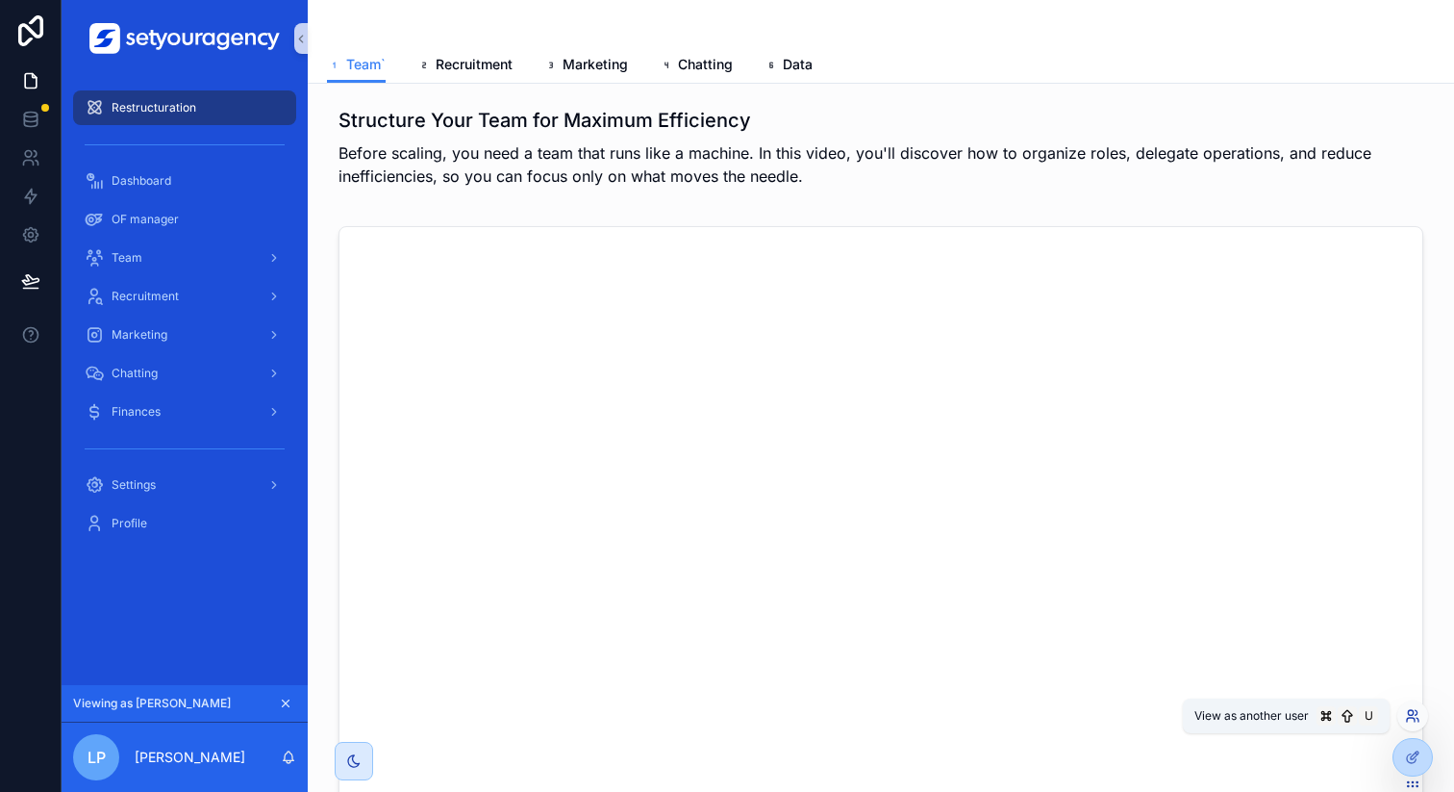
click at [1409, 711] on icon at bounding box center [1410, 712] width 5 height 5
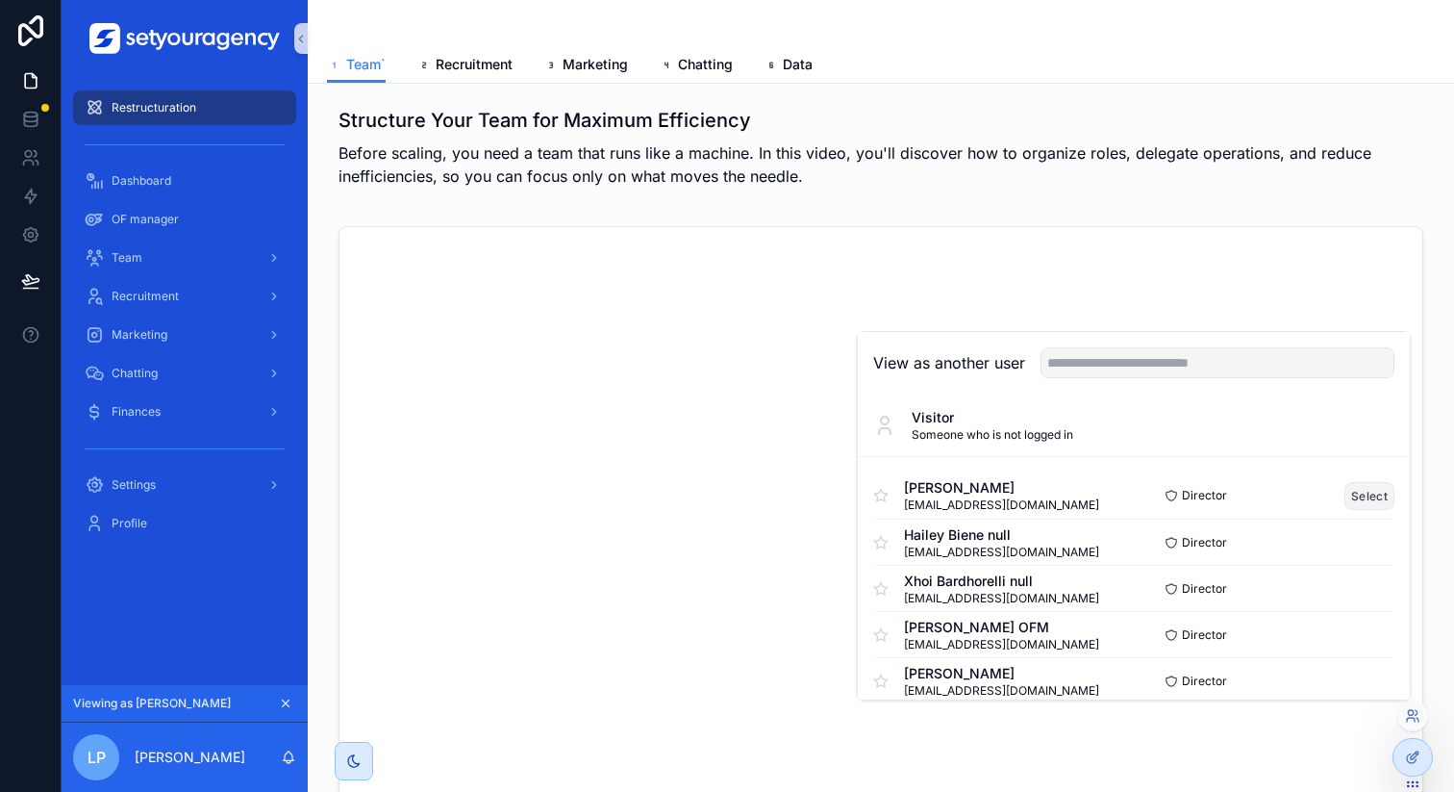
click at [1358, 492] on button "Select" at bounding box center [1370, 496] width 50 height 28
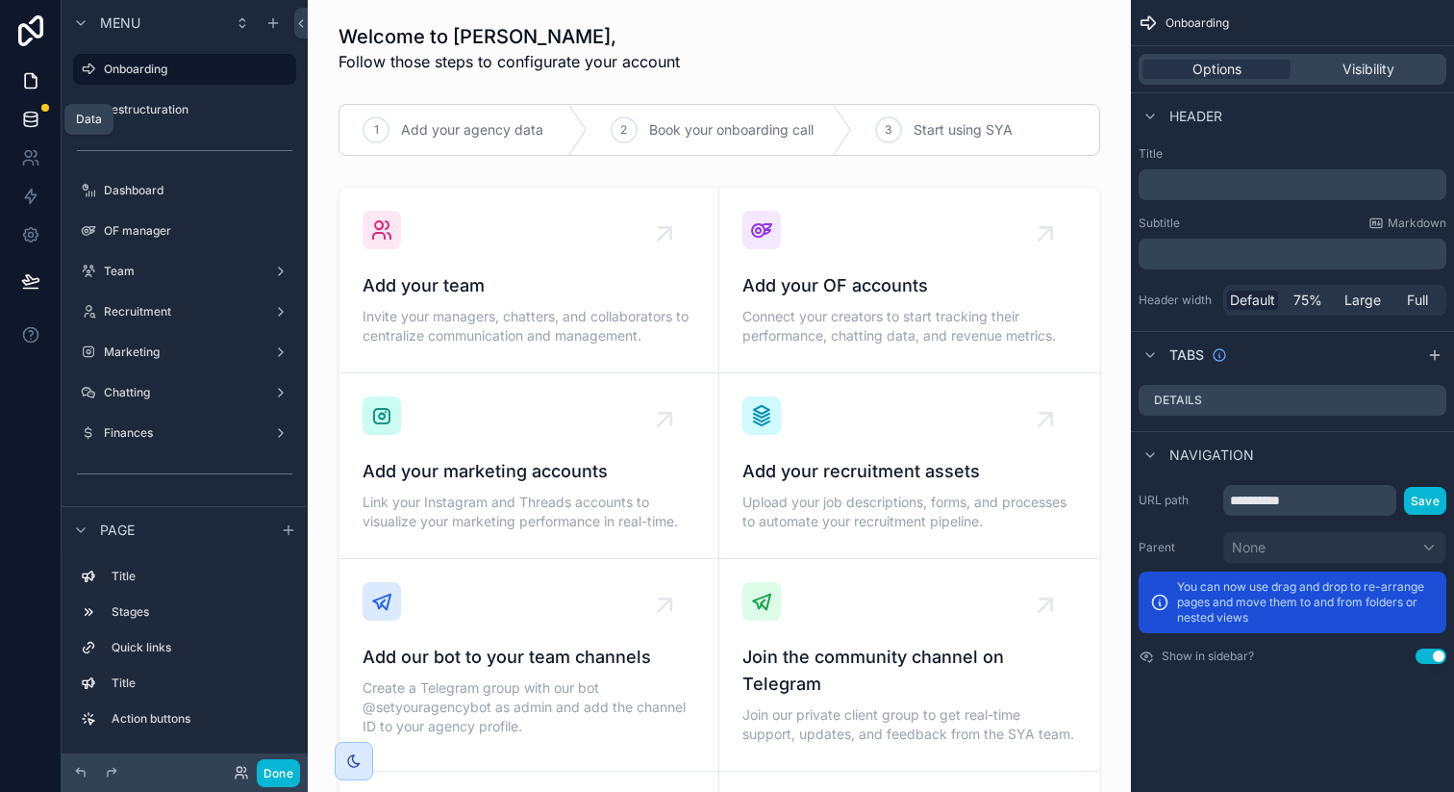
click at [37, 122] on icon at bounding box center [30, 123] width 13 height 8
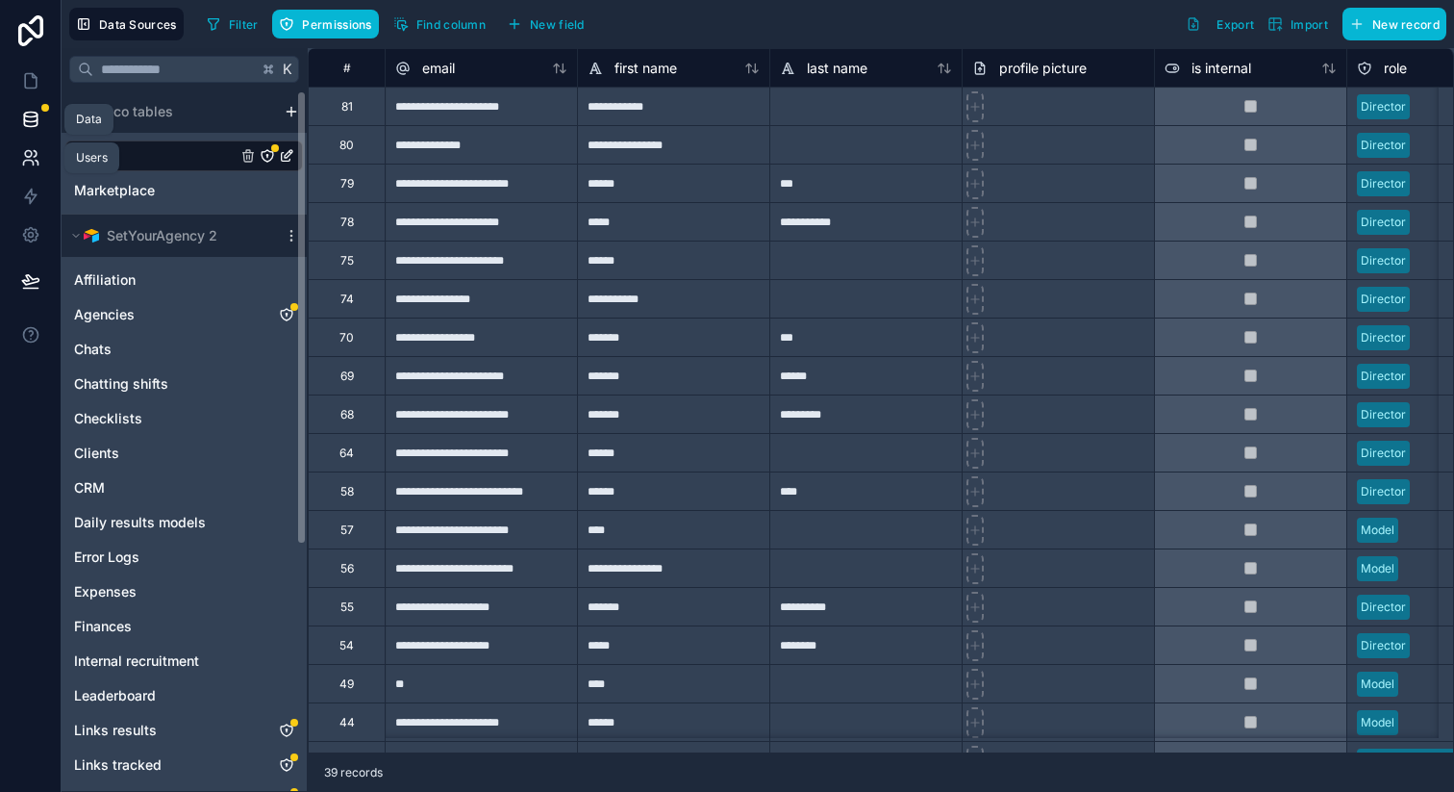
click at [38, 156] on icon at bounding box center [30, 157] width 19 height 19
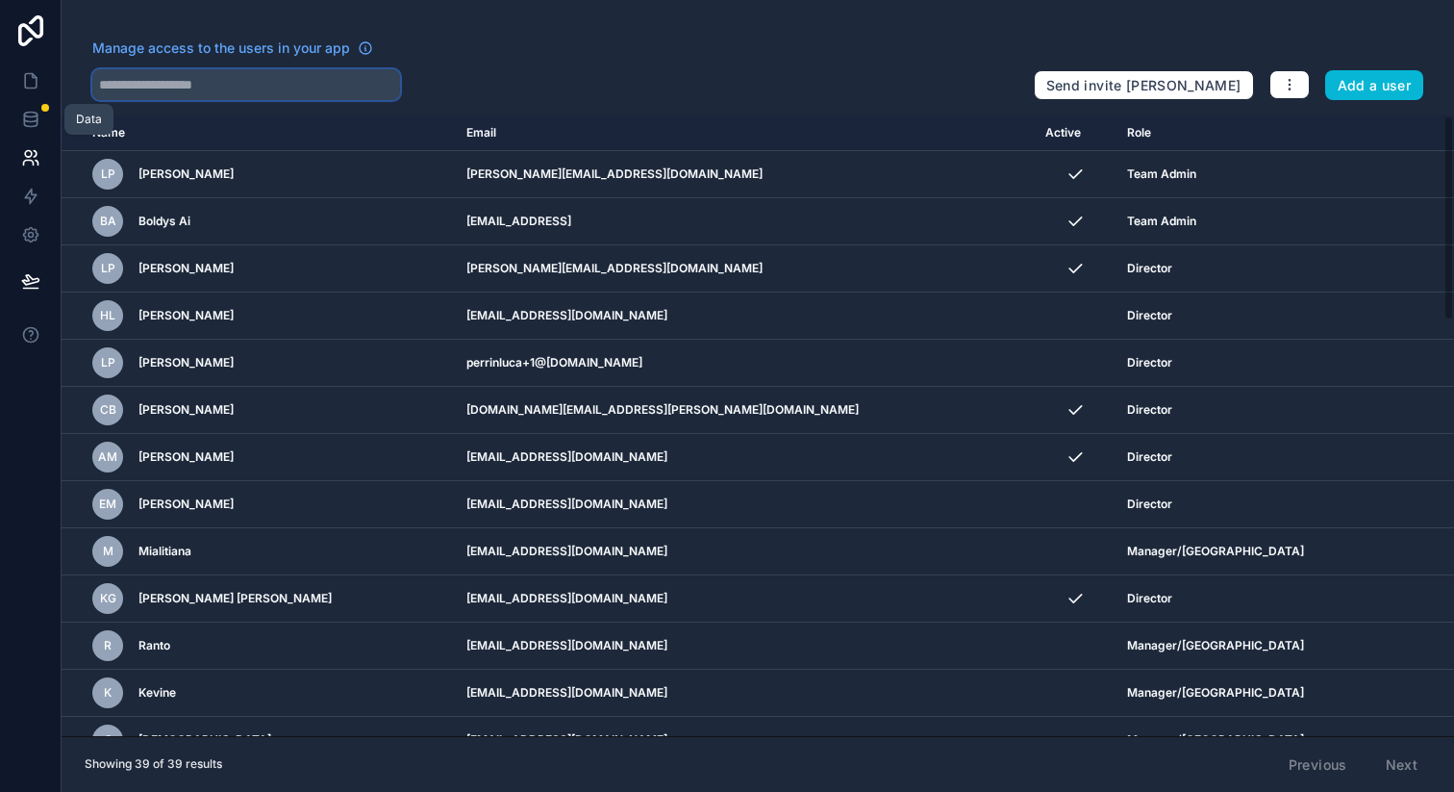
click at [312, 84] on input "text" at bounding box center [246, 84] width 308 height 31
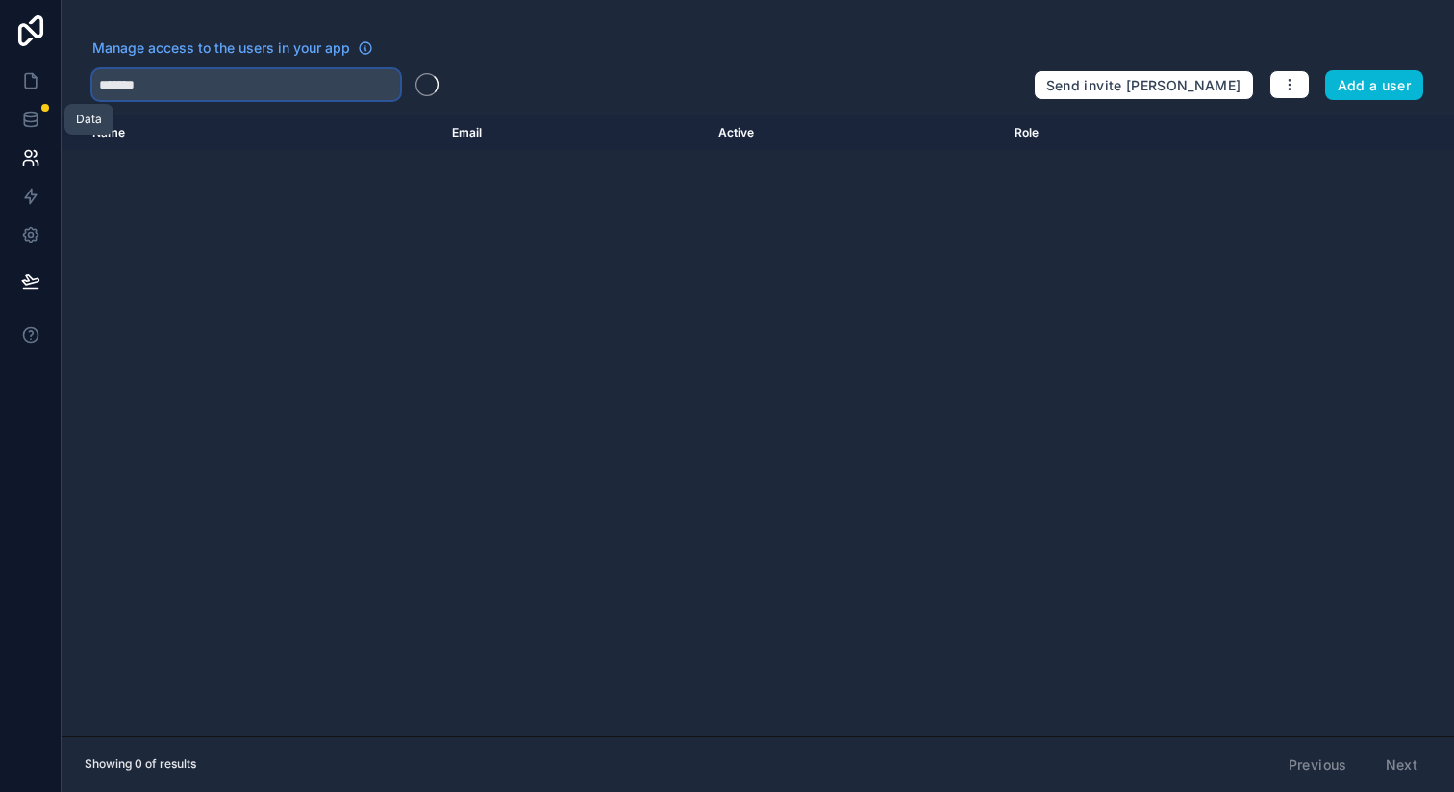
type input "*******"
click at [1353, 89] on button "Add a user" at bounding box center [1375, 85] width 99 height 31
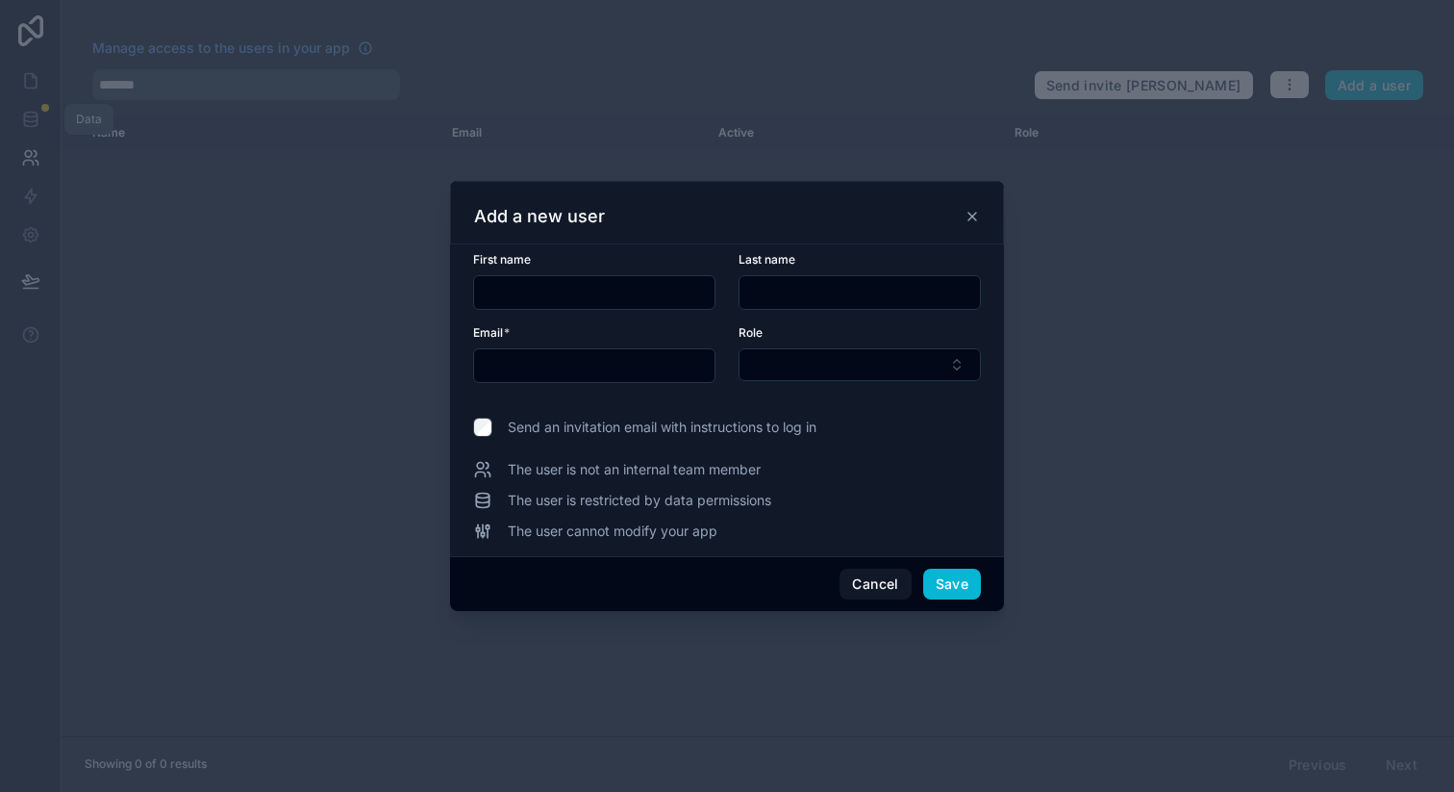
click at [624, 306] on div at bounding box center [594, 292] width 242 height 35
click at [577, 294] on input "text" at bounding box center [594, 292] width 240 height 27
type input "*******"
click at [813, 291] on input "text" at bounding box center [860, 292] width 240 height 27
type input "*********"
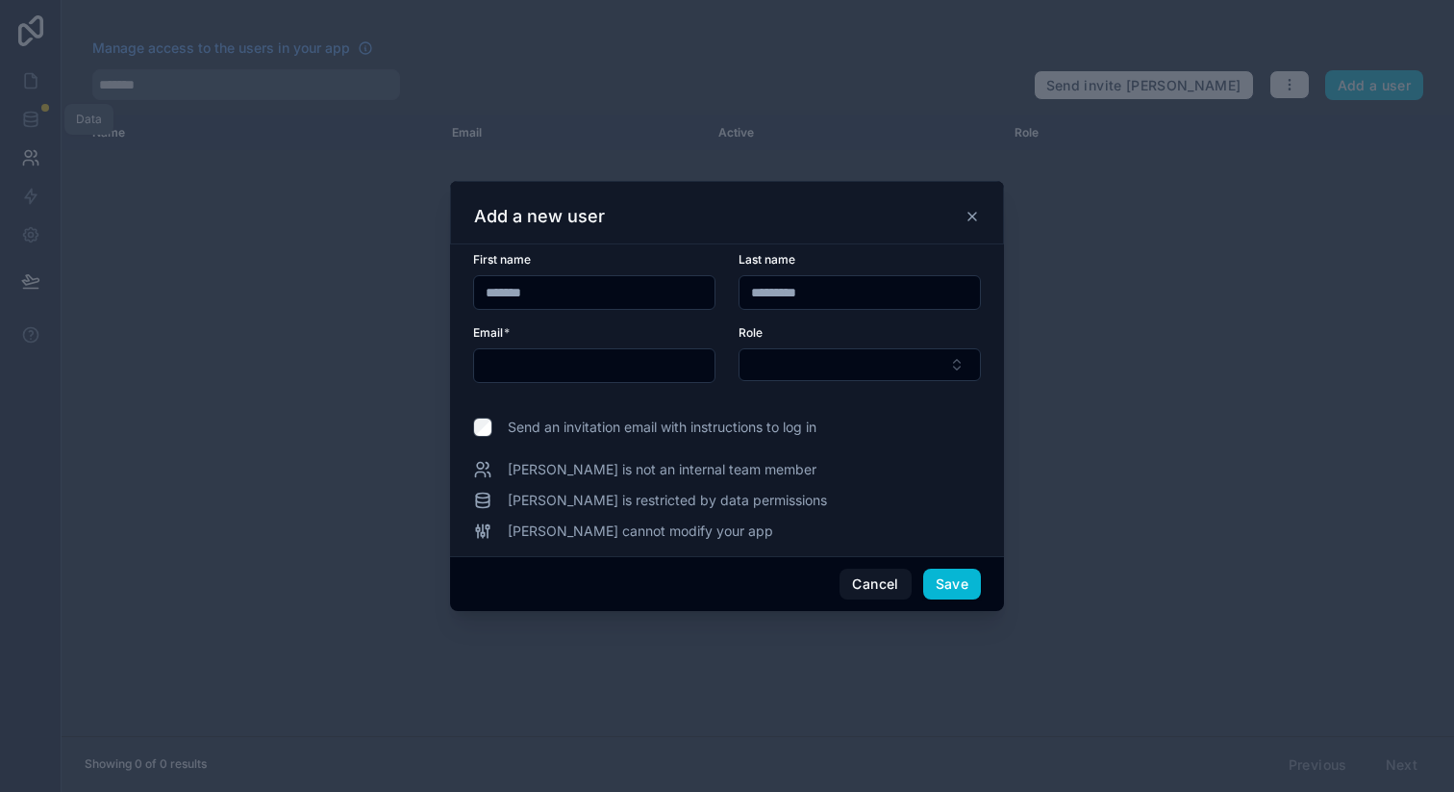
click at [657, 368] on input "text" at bounding box center [594, 365] width 240 height 27
paste input "**********"
type input "**********"
click at [851, 368] on button "Select Button" at bounding box center [860, 364] width 242 height 33
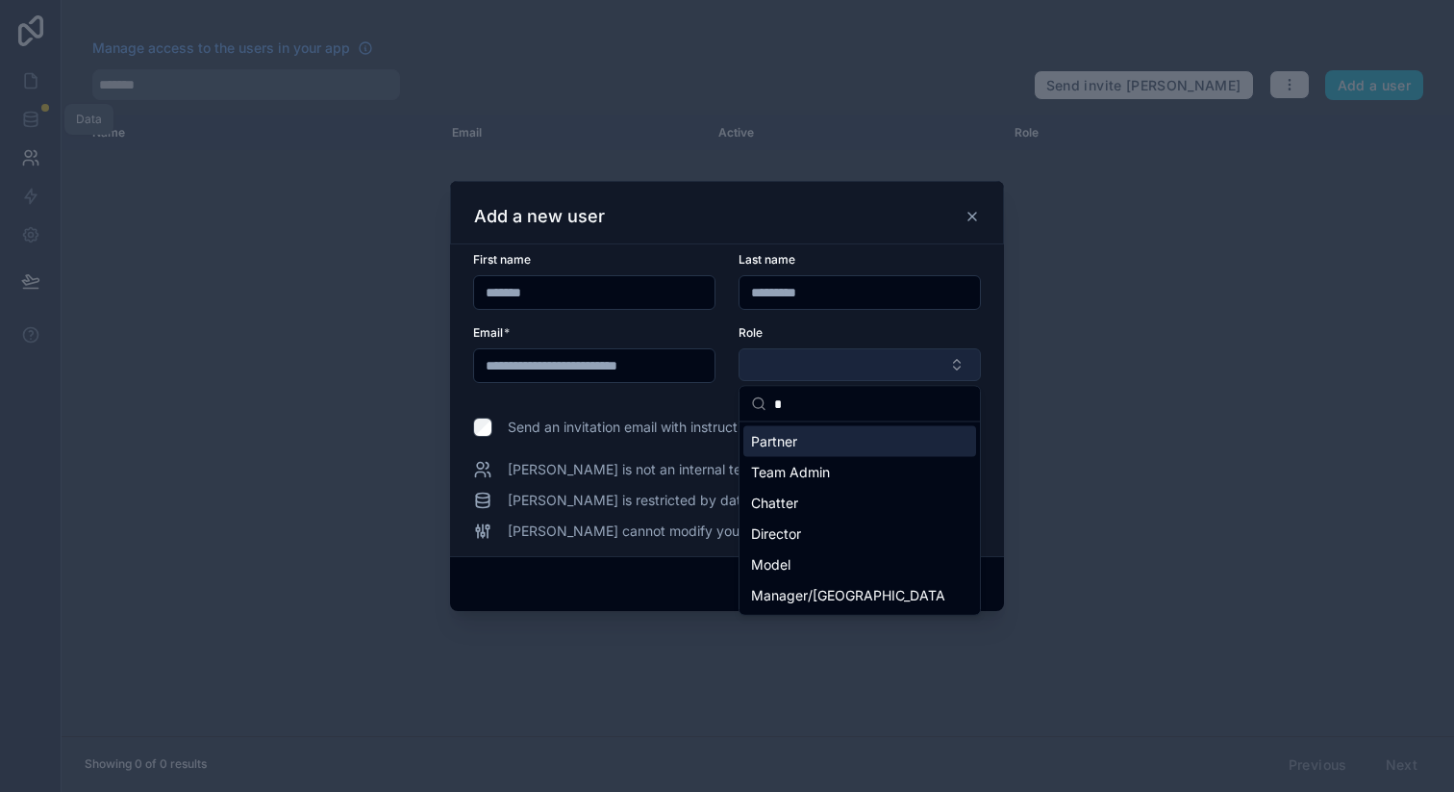
type input "**"
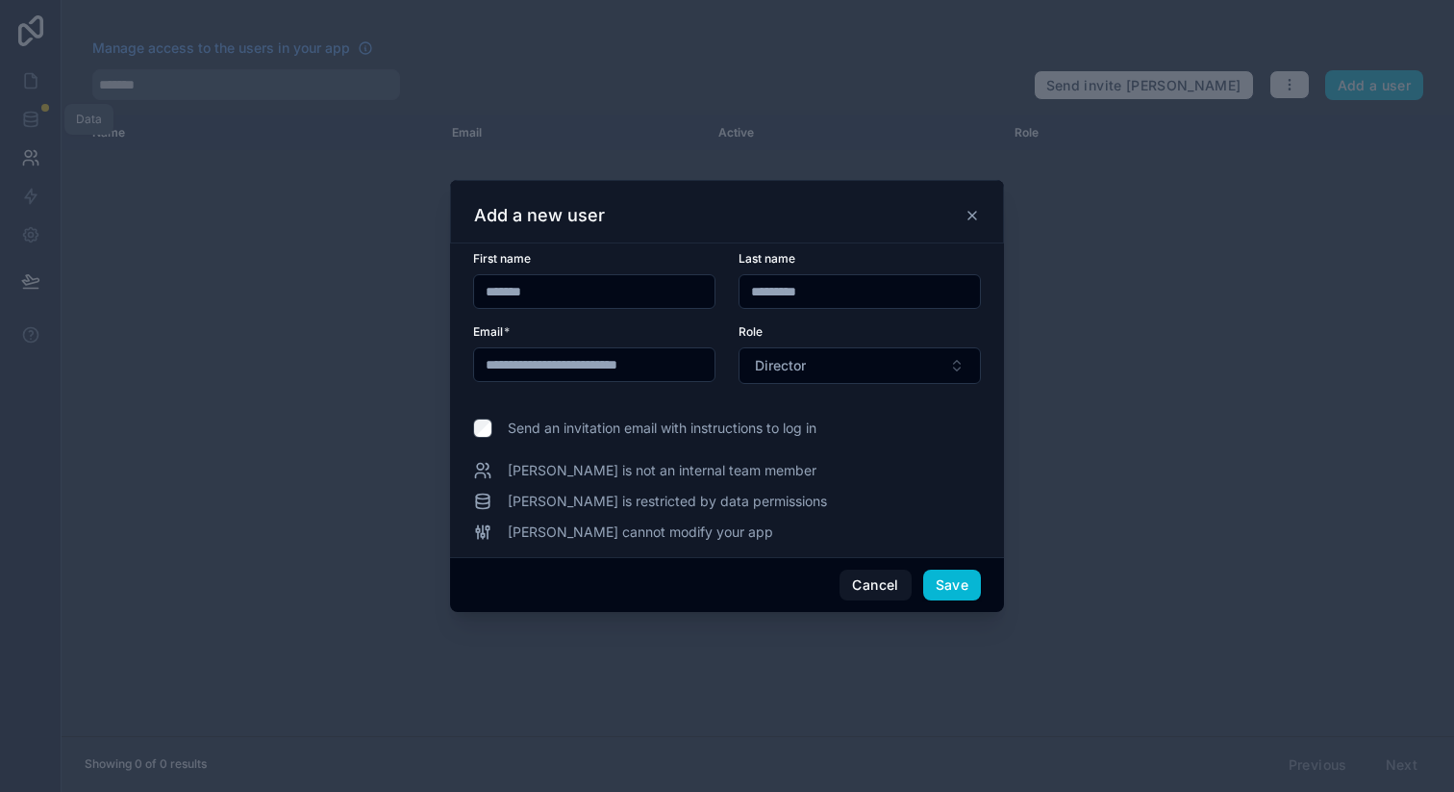
click at [699, 423] on span "Send an invitation email with instructions to log in" at bounding box center [662, 427] width 309 height 19
click at [952, 589] on button "Save" at bounding box center [952, 584] width 58 height 31
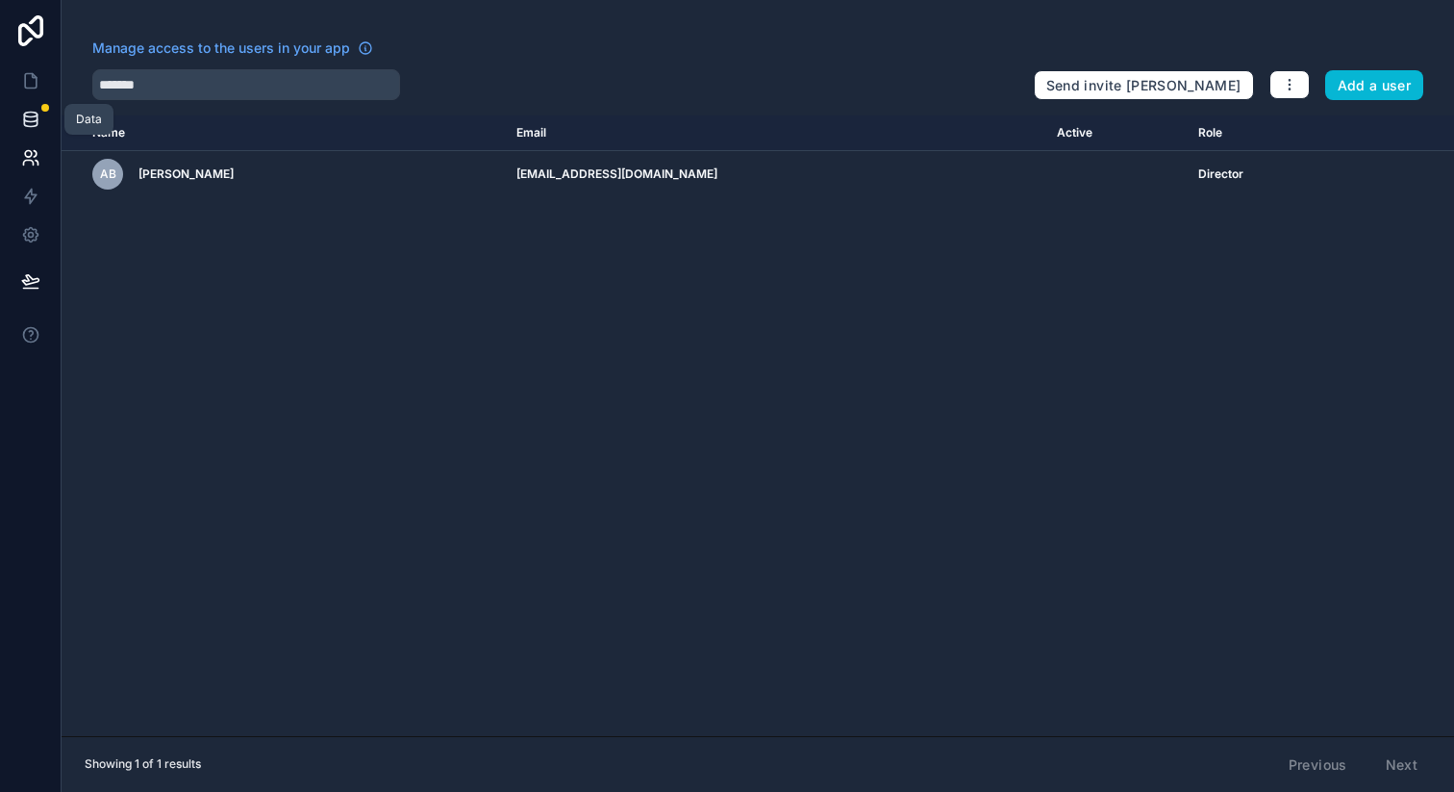
click at [33, 125] on icon at bounding box center [30, 119] width 19 height 19
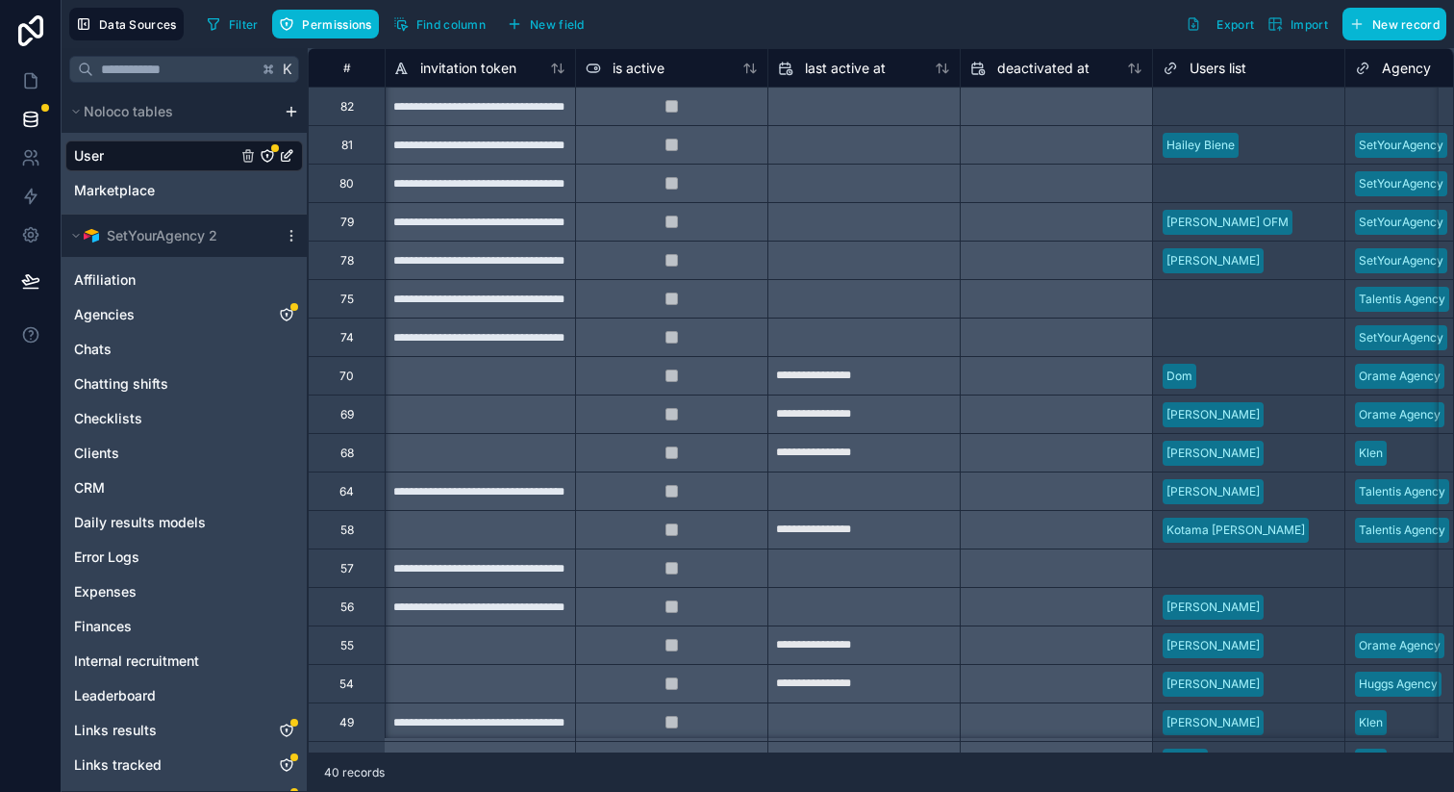
scroll to position [0, 1250]
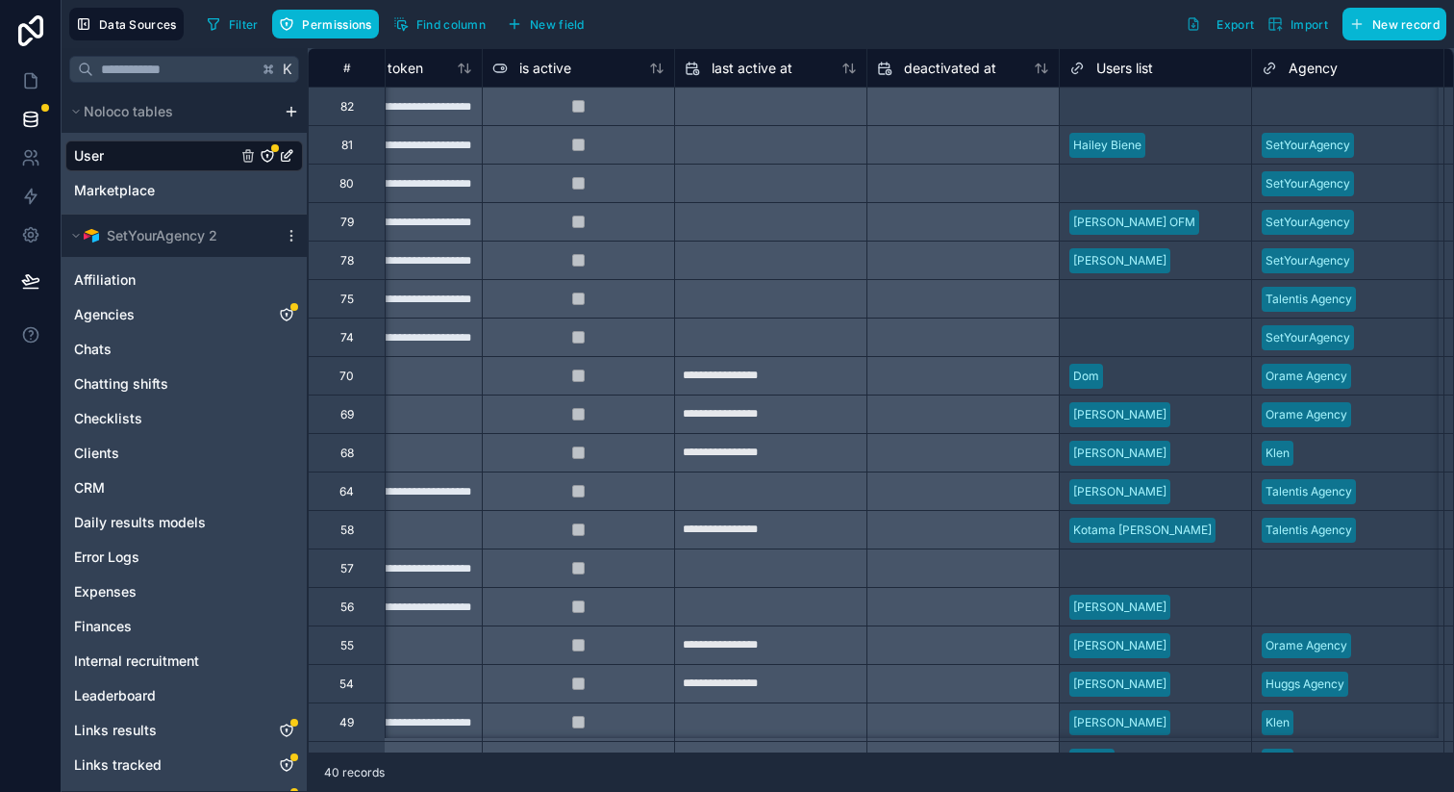
click at [1121, 123] on div "Select a Users list" at bounding box center [1155, 107] width 191 height 38
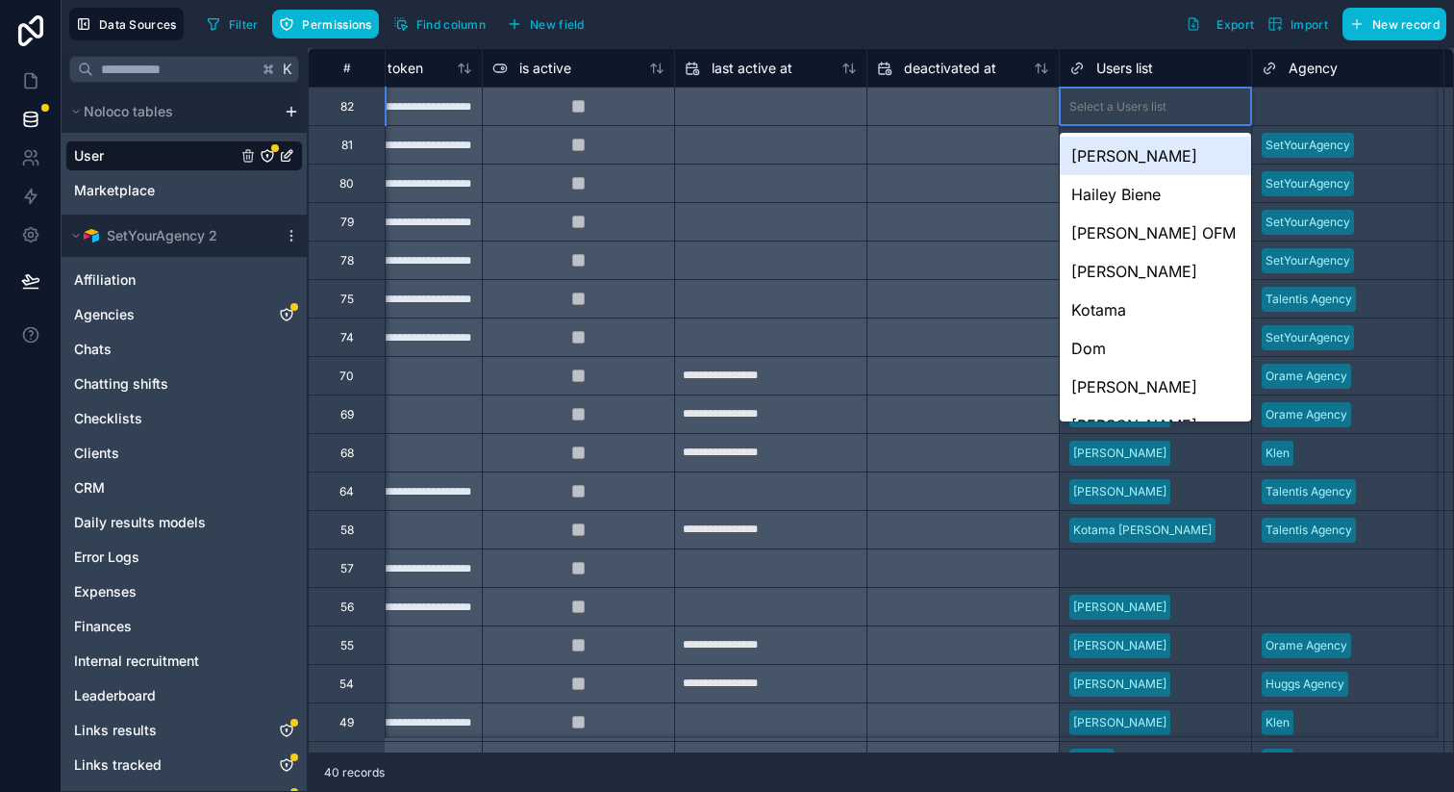
click at [1121, 155] on div "[PERSON_NAME]" at bounding box center [1155, 156] width 191 height 38
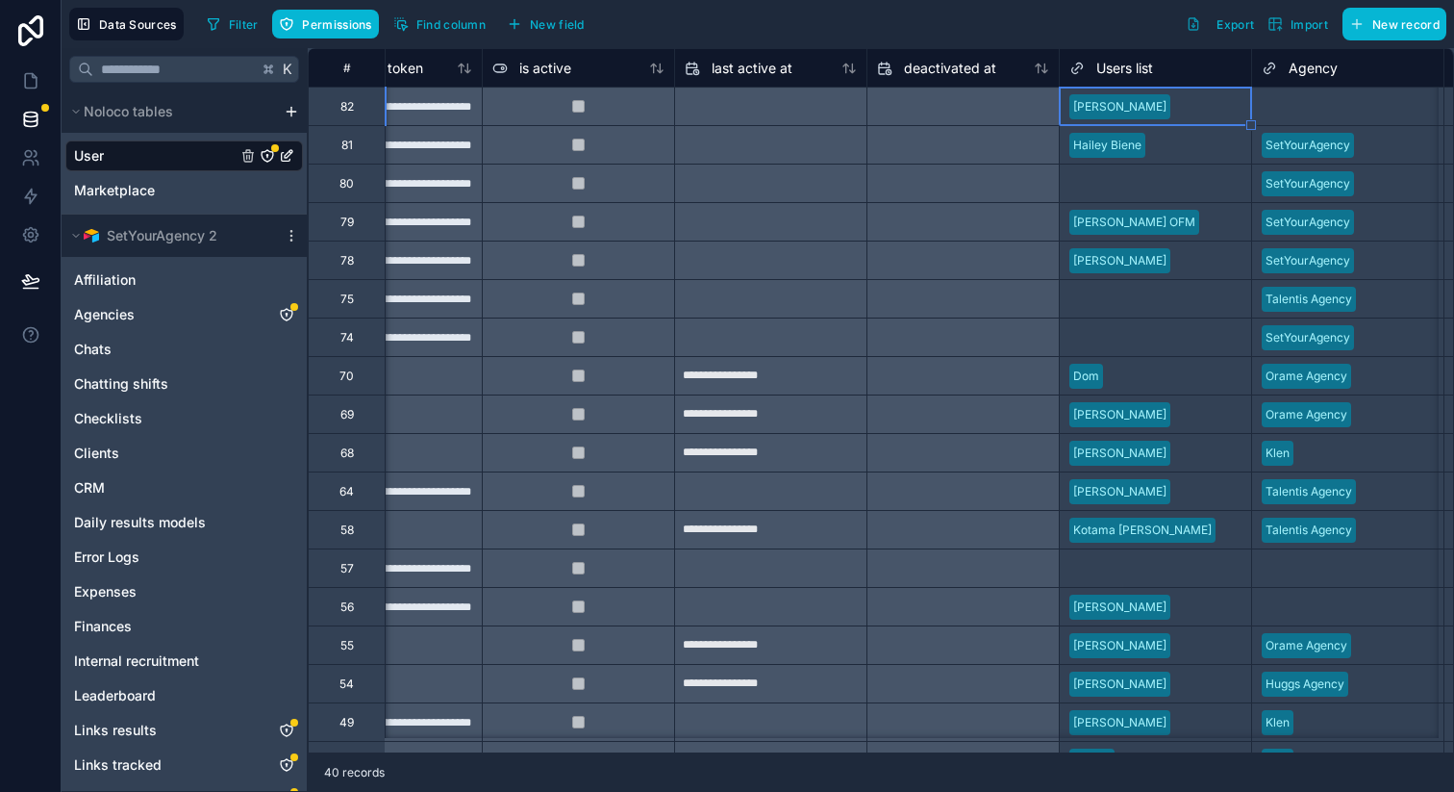
click at [1313, 105] on div "Select a Agency" at bounding box center [1306, 106] width 88 height 15
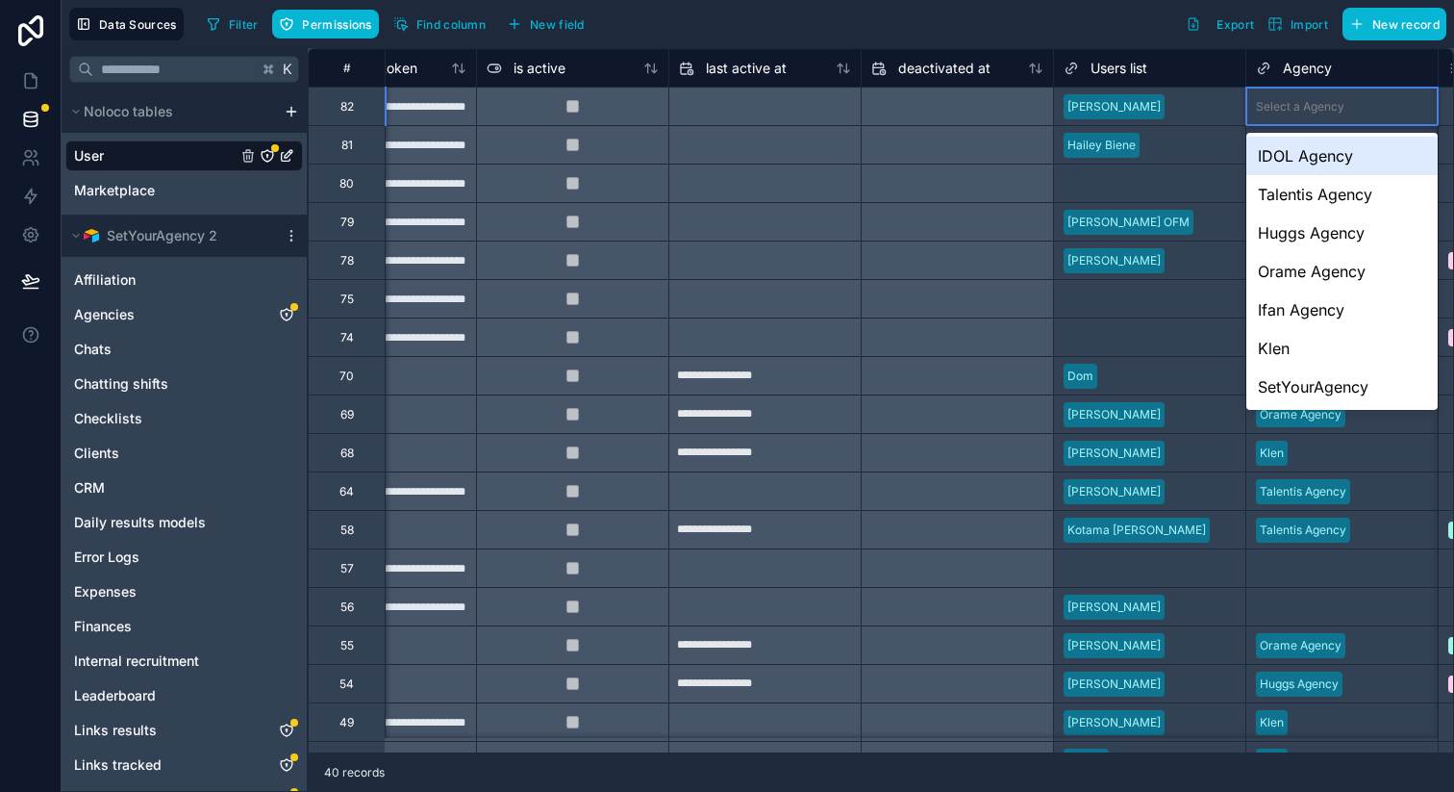
click at [1314, 150] on div "IDOL Agency" at bounding box center [1342, 156] width 191 height 38
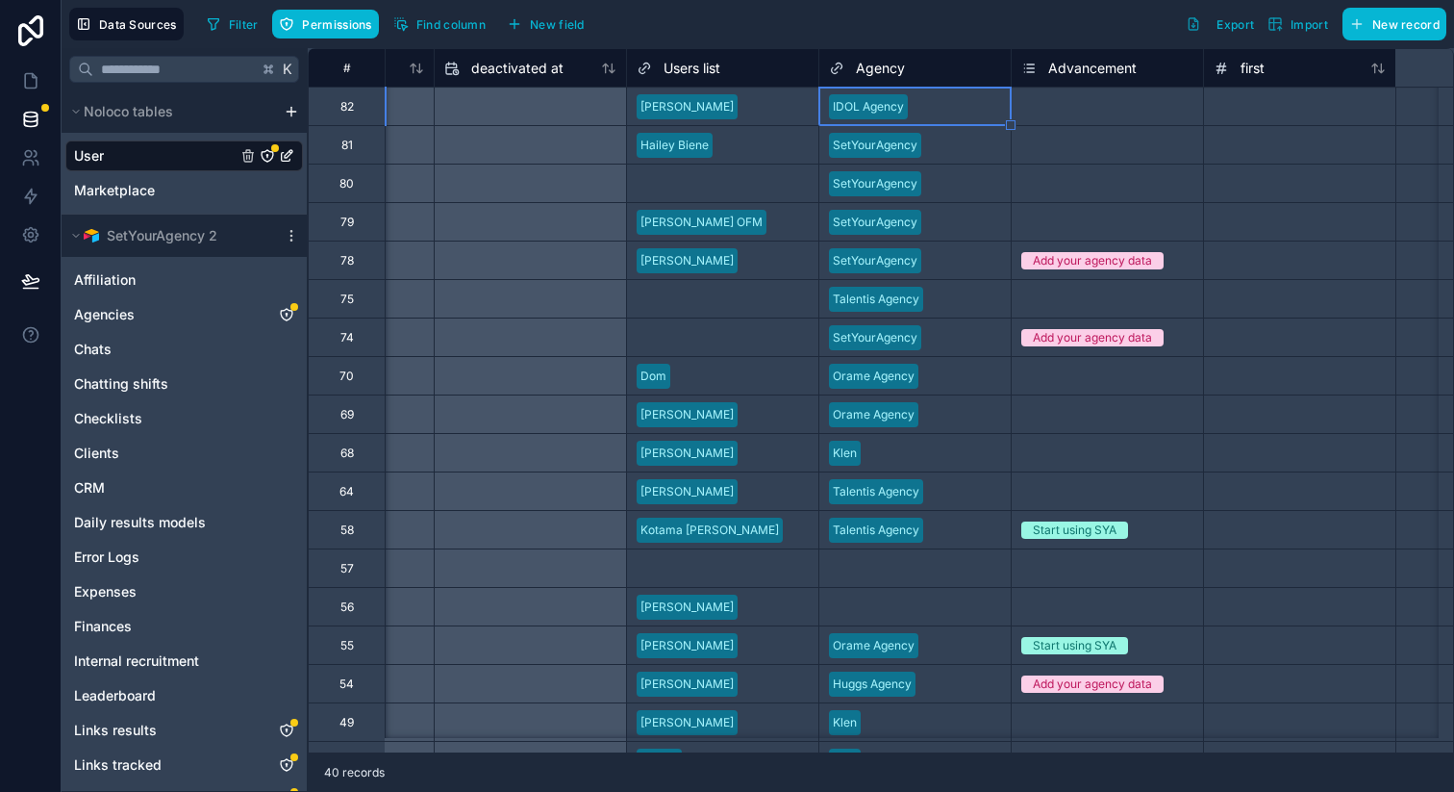
scroll to position [0, 1880]
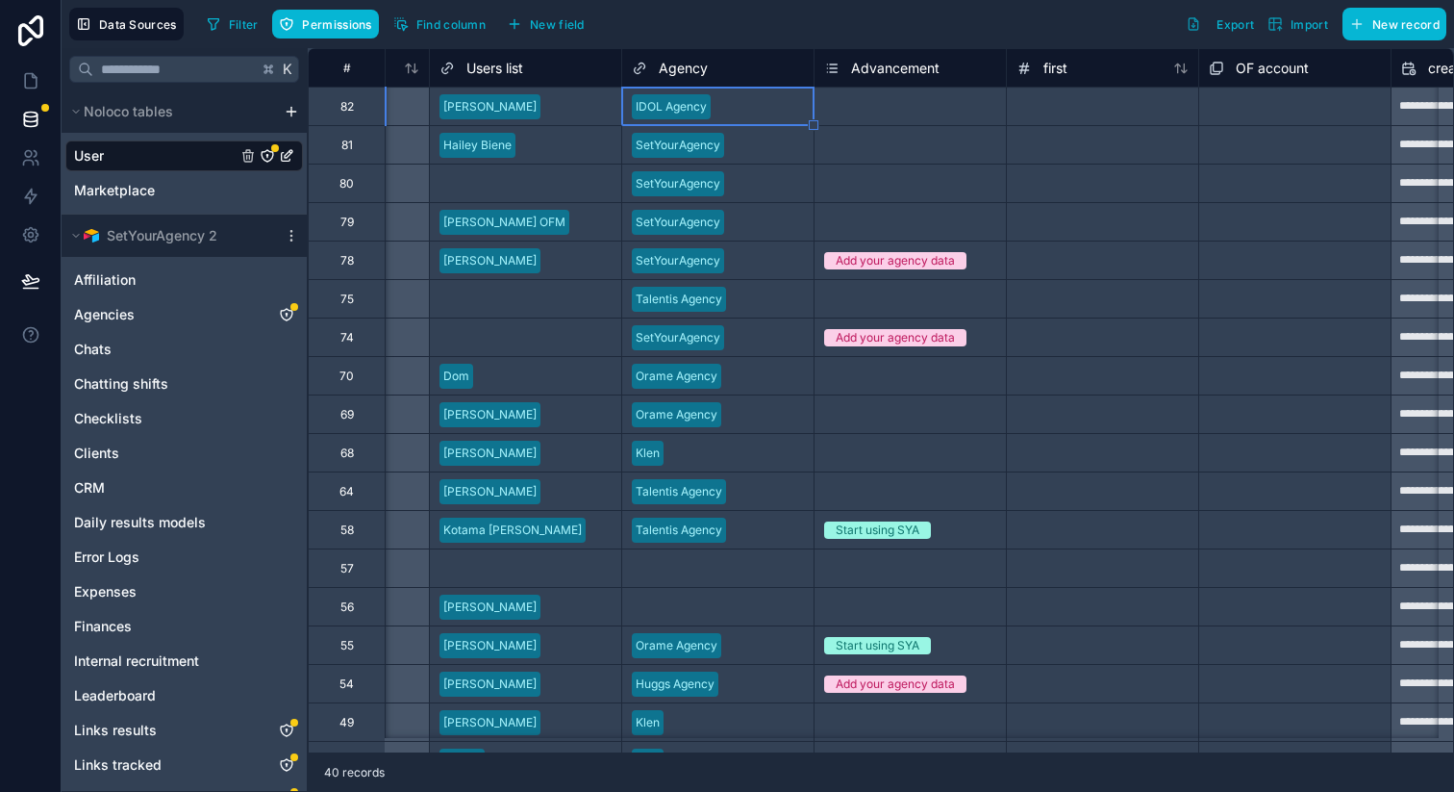
click at [963, 126] on div "Select a Advancement" at bounding box center [910, 145] width 191 height 38
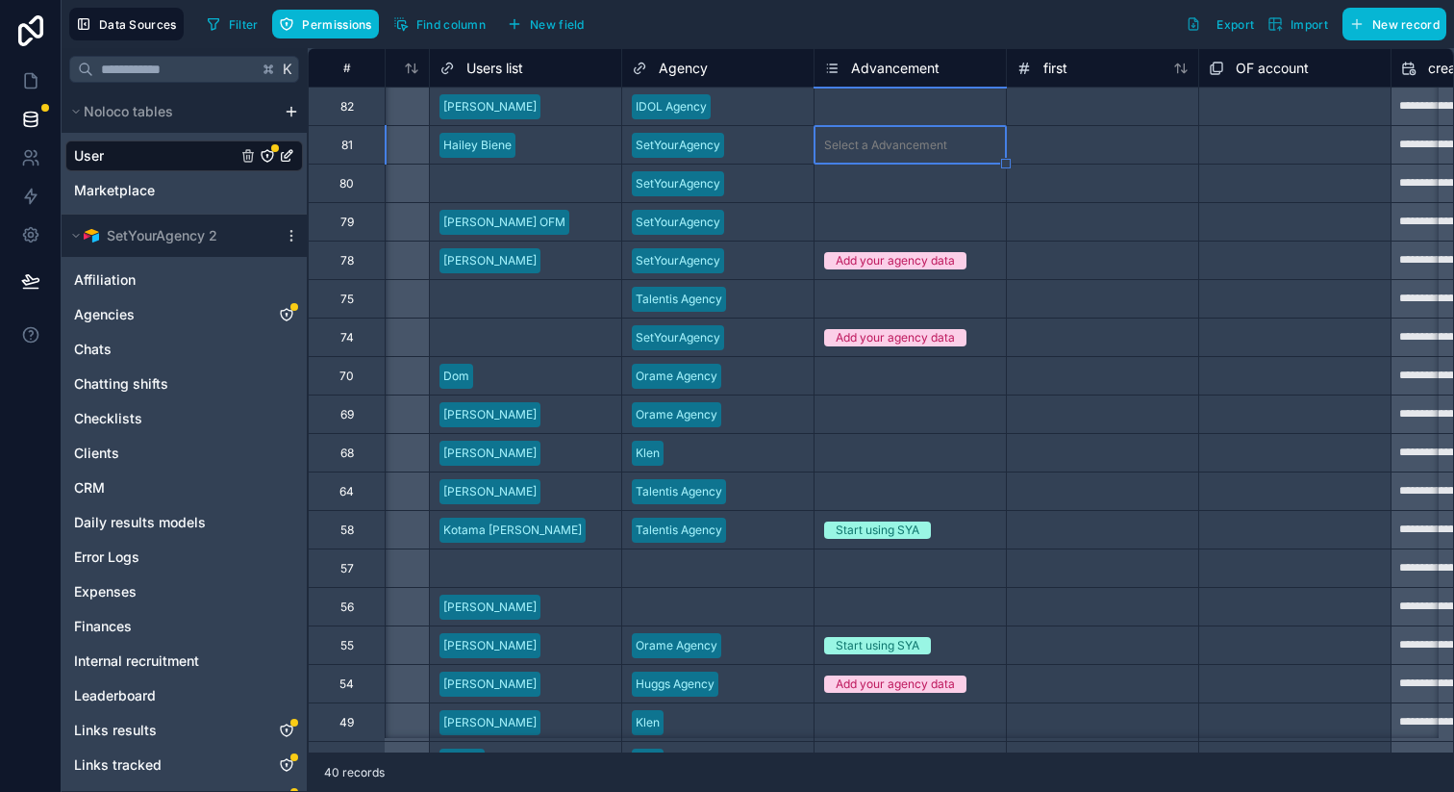
click at [904, 109] on div "Select a Advancement" at bounding box center [885, 106] width 123 height 15
click at [909, 106] on div "Select a Advancement" at bounding box center [885, 106] width 123 height 15
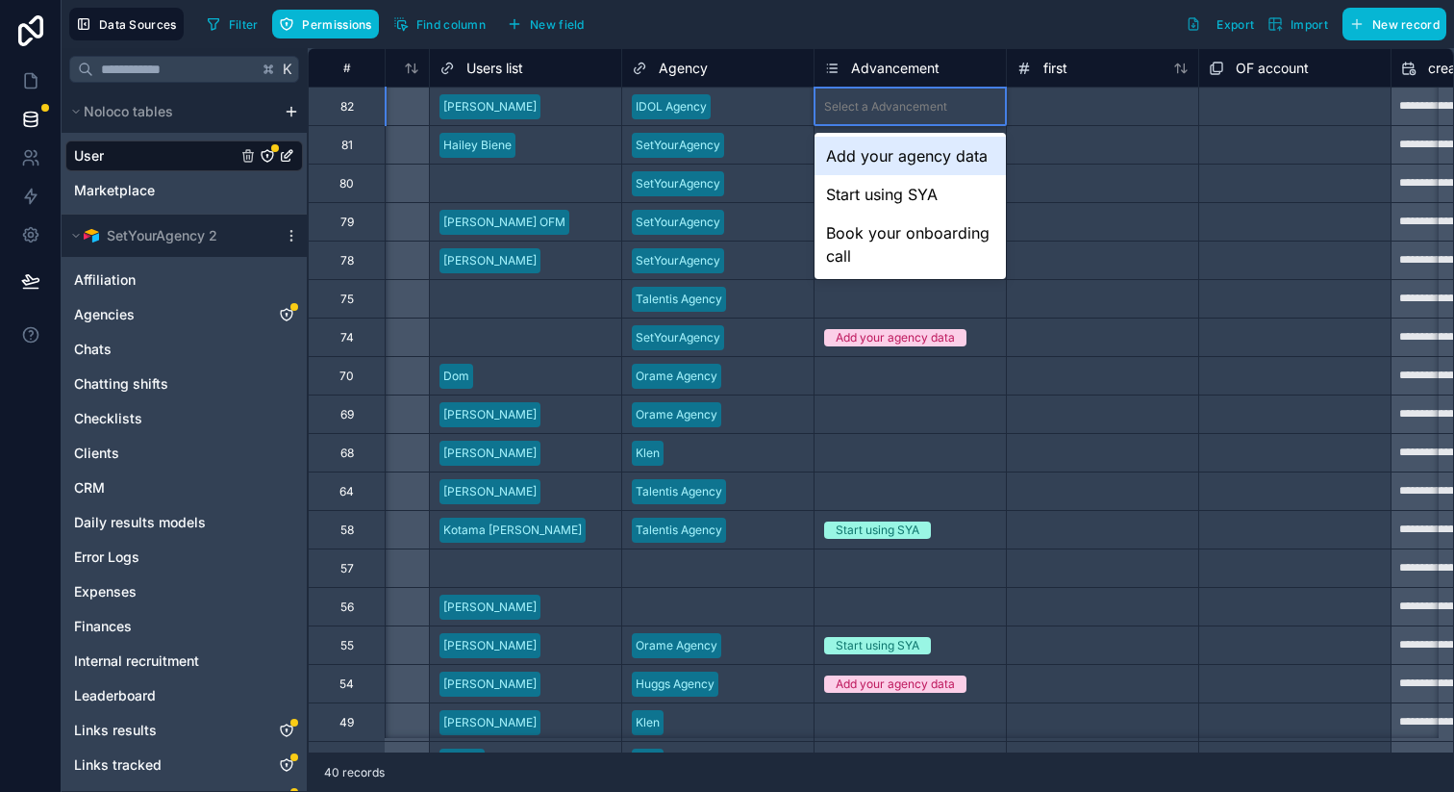
click at [895, 152] on div "Add your agency data" at bounding box center [910, 156] width 191 height 38
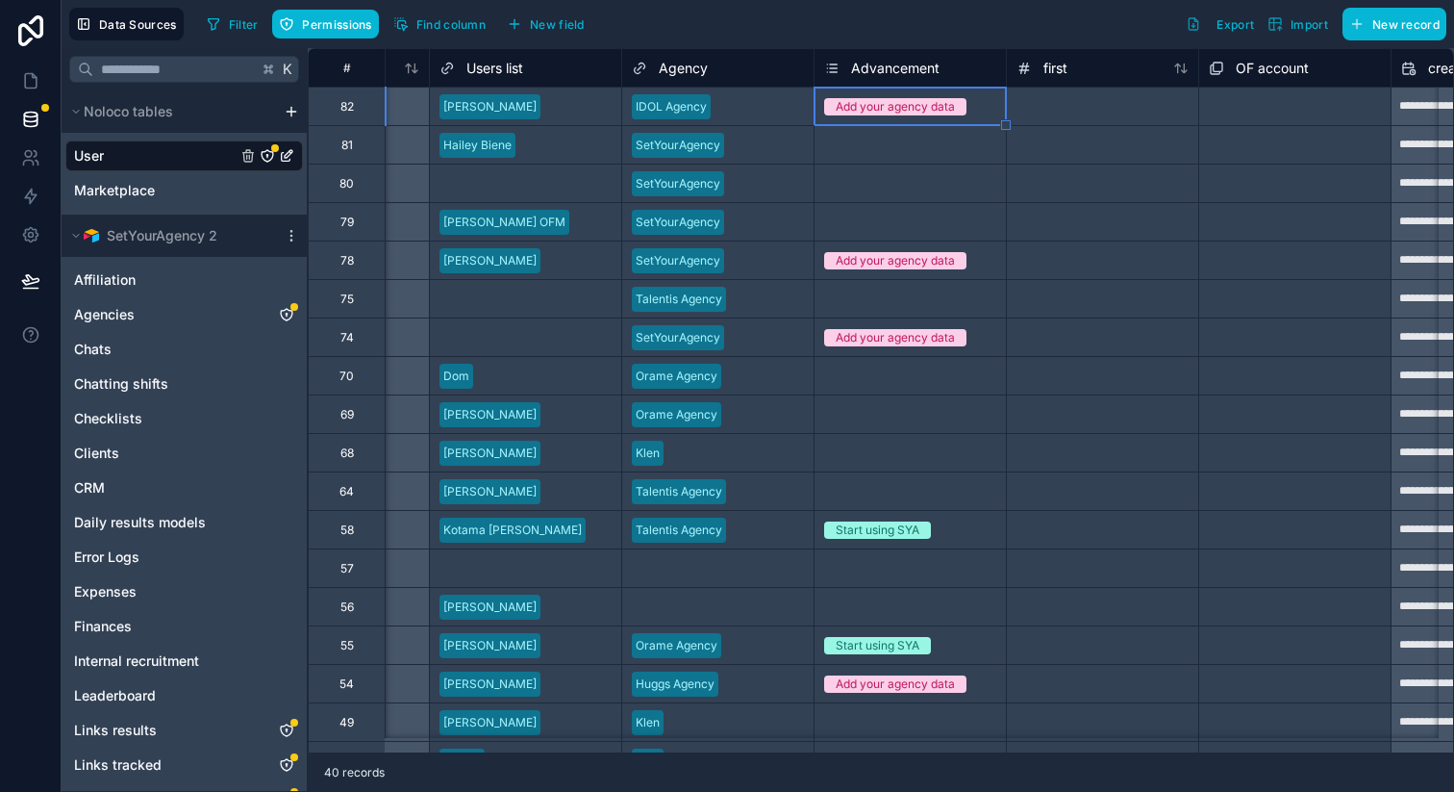
click at [1124, 125] on div at bounding box center [1102, 144] width 192 height 38
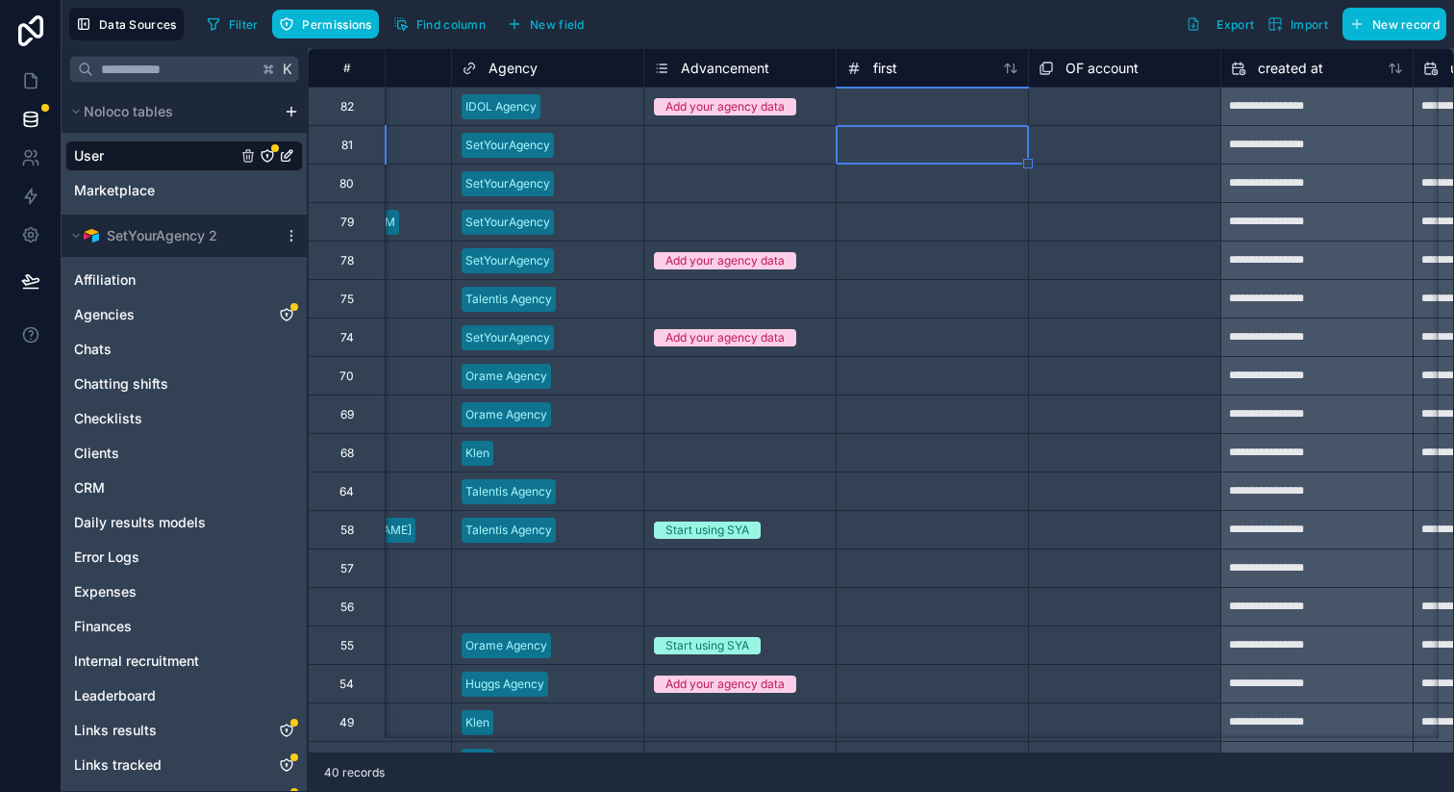
scroll to position [0, 2112]
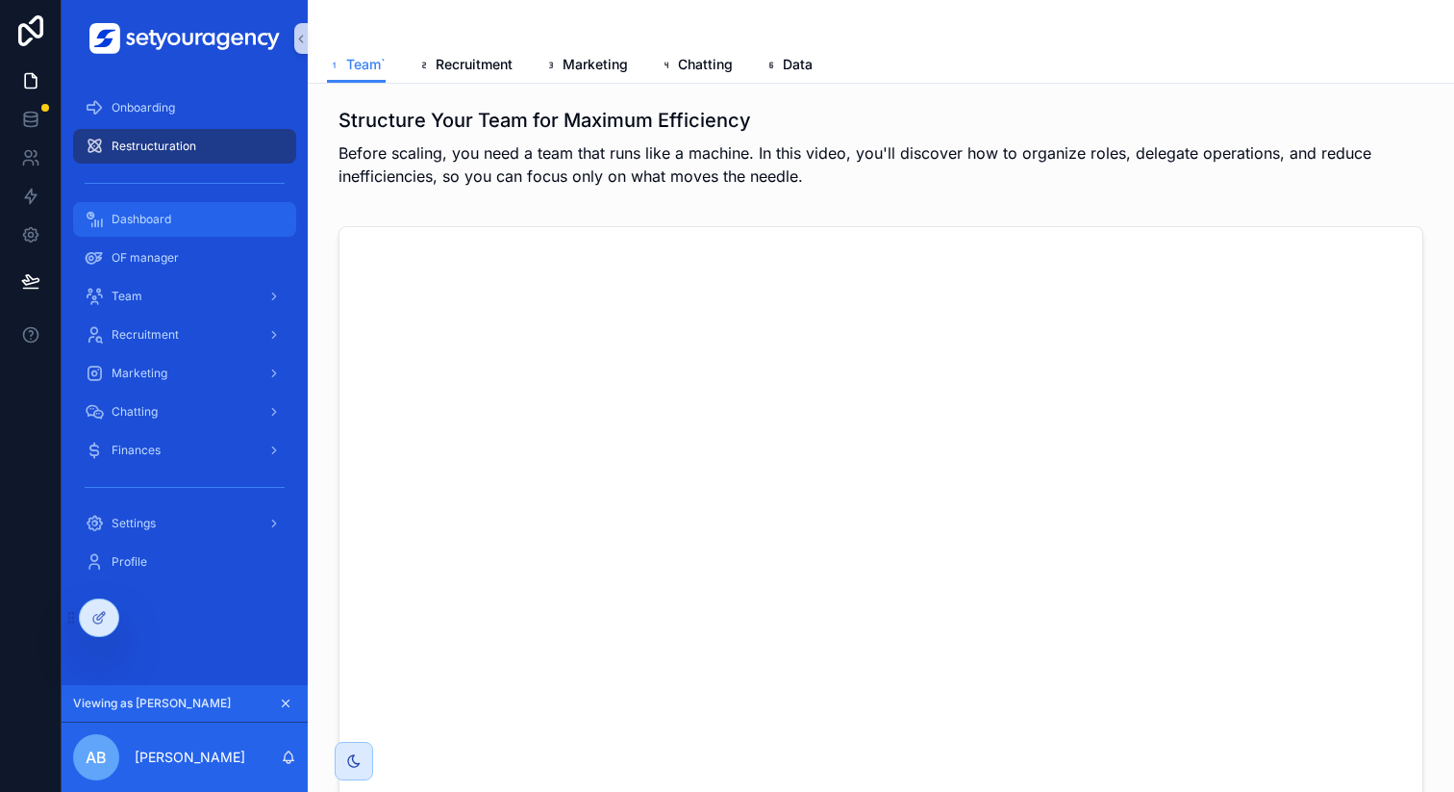
click at [187, 218] on div "Dashboard" at bounding box center [185, 219] width 200 height 31
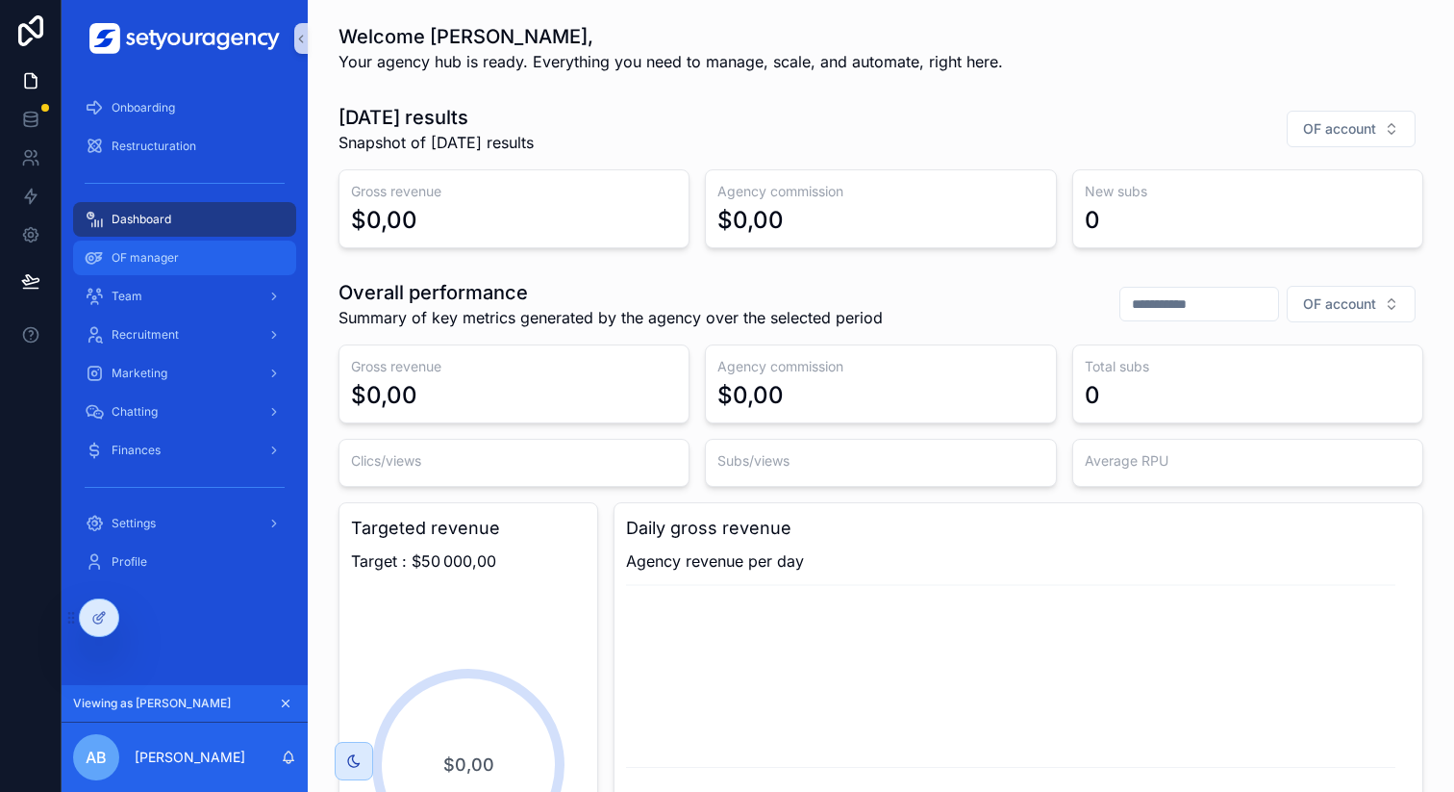
click at [203, 263] on div "OF manager" at bounding box center [185, 257] width 200 height 31
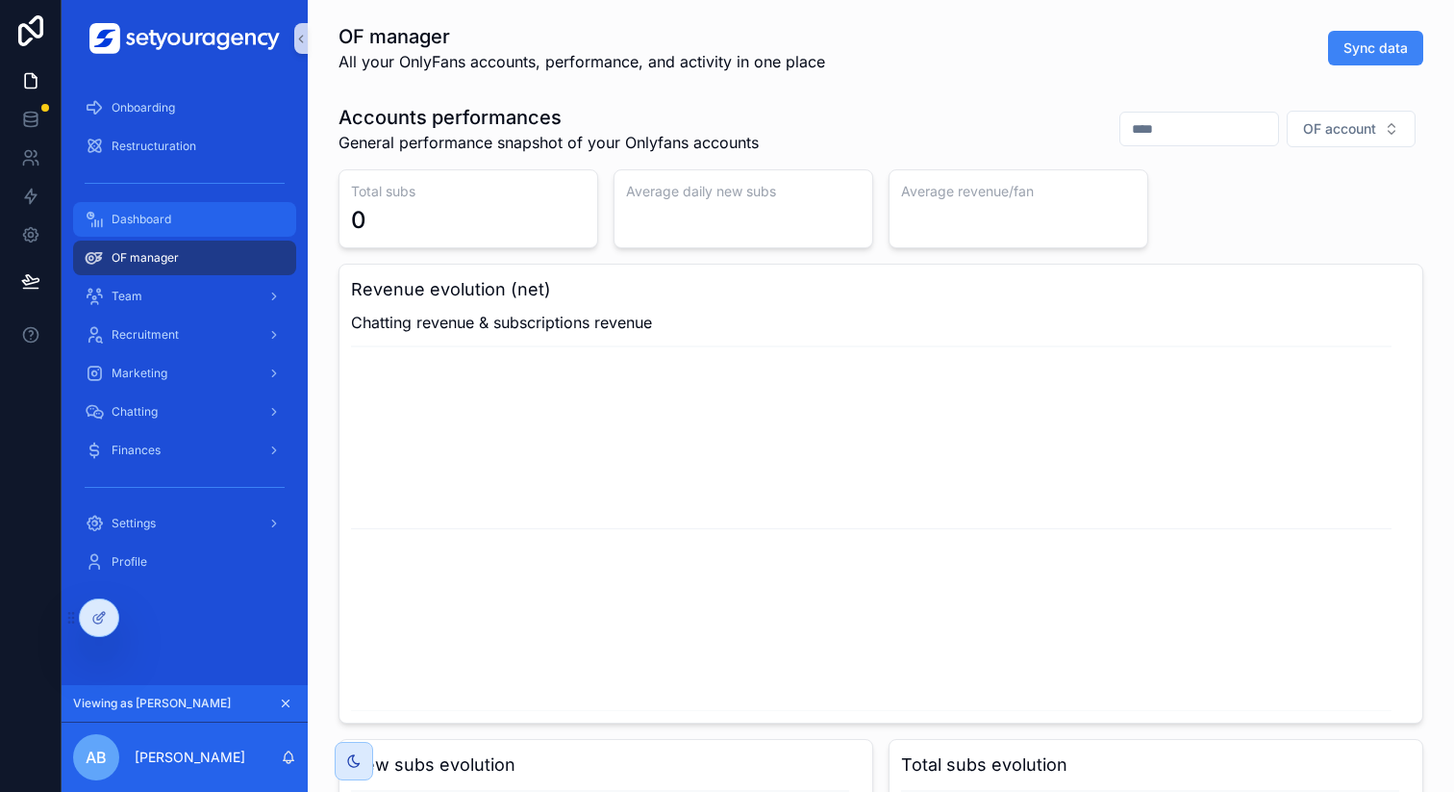
click at [224, 223] on div "Dashboard" at bounding box center [185, 219] width 200 height 31
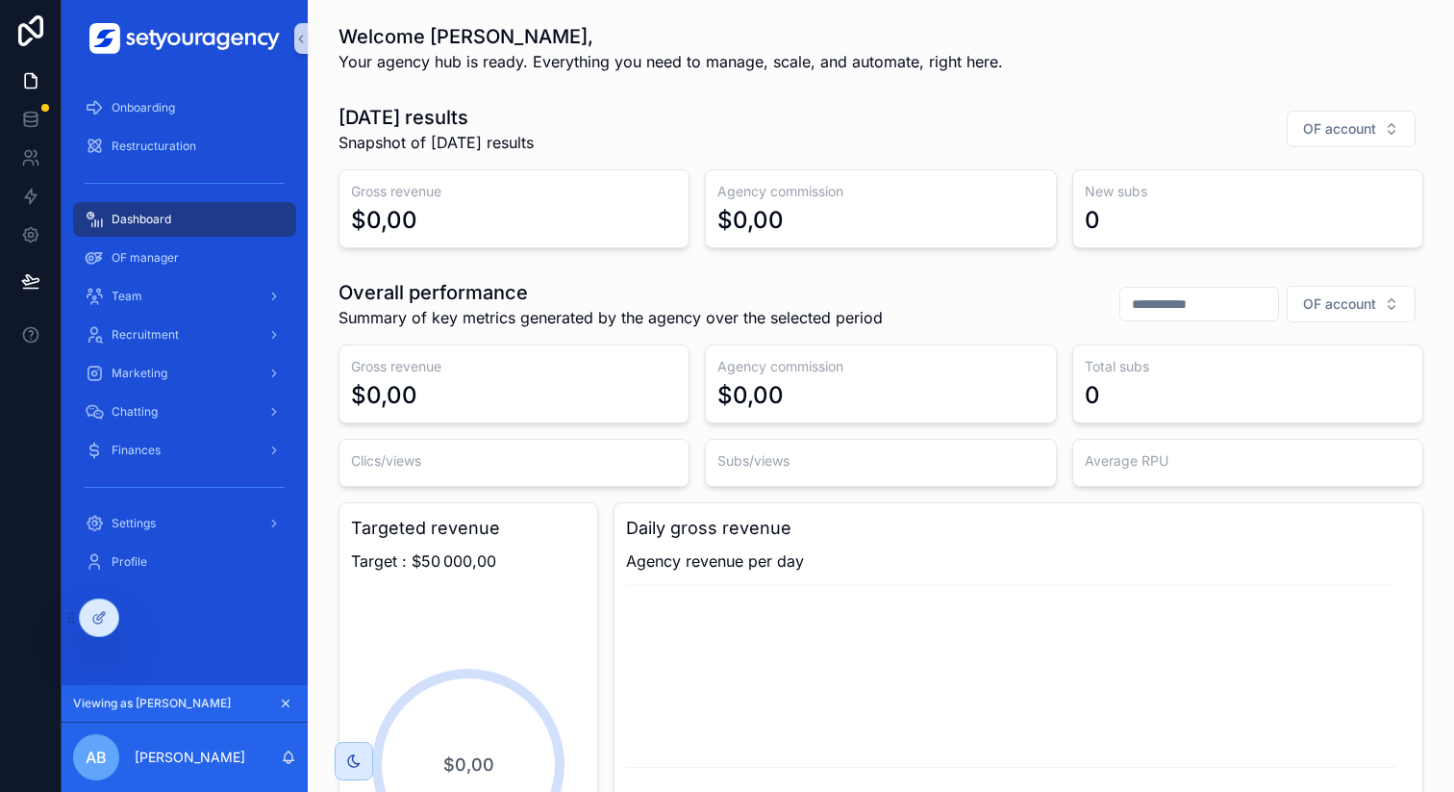
click at [288, 704] on icon "scrollable content" at bounding box center [286, 703] width 7 height 7
